Goal: Task Accomplishment & Management: Manage account settings

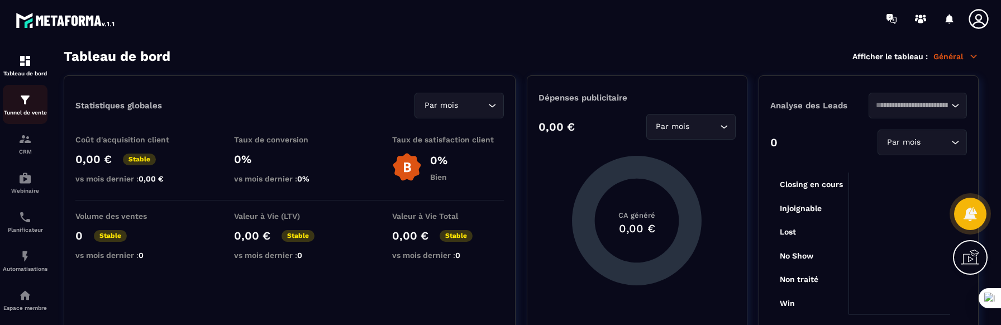
click at [25, 102] on img at bounding box center [24, 99] width 13 height 13
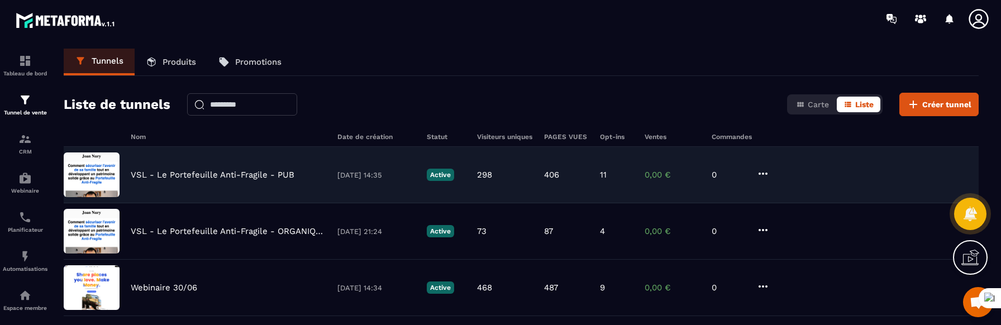
click at [250, 175] on p "VSL - Le Portefeuille Anti-Fragile - PUB" at bounding box center [213, 175] width 164 height 10
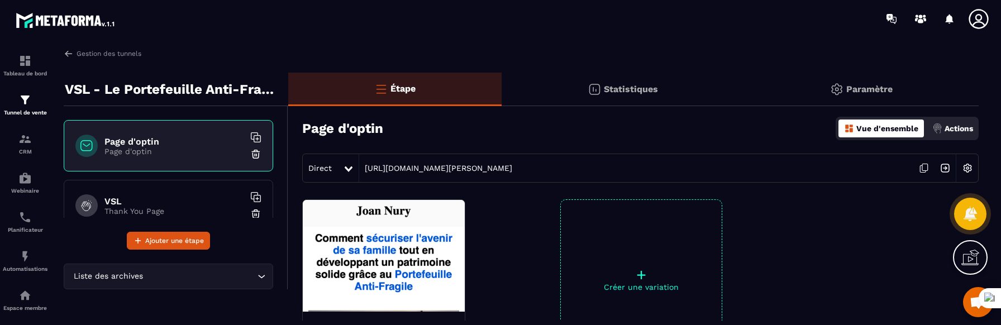
click at [981, 8] on icon at bounding box center [978, 19] width 22 height 22
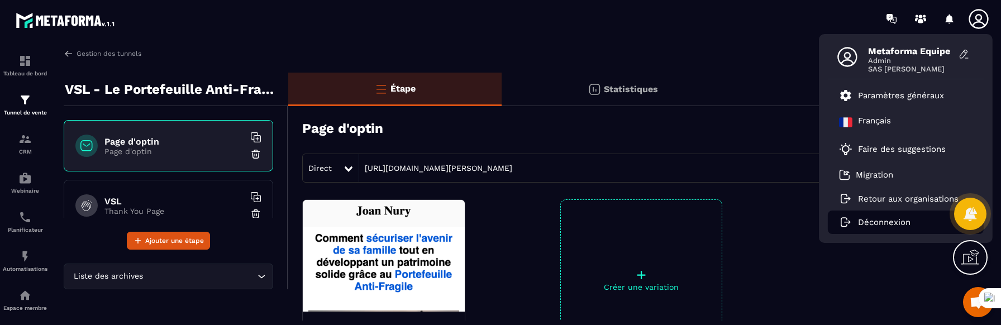
click at [867, 221] on p "Déconnexion" at bounding box center [884, 222] width 53 height 10
